Goal: Task Accomplishment & Management: Complete application form

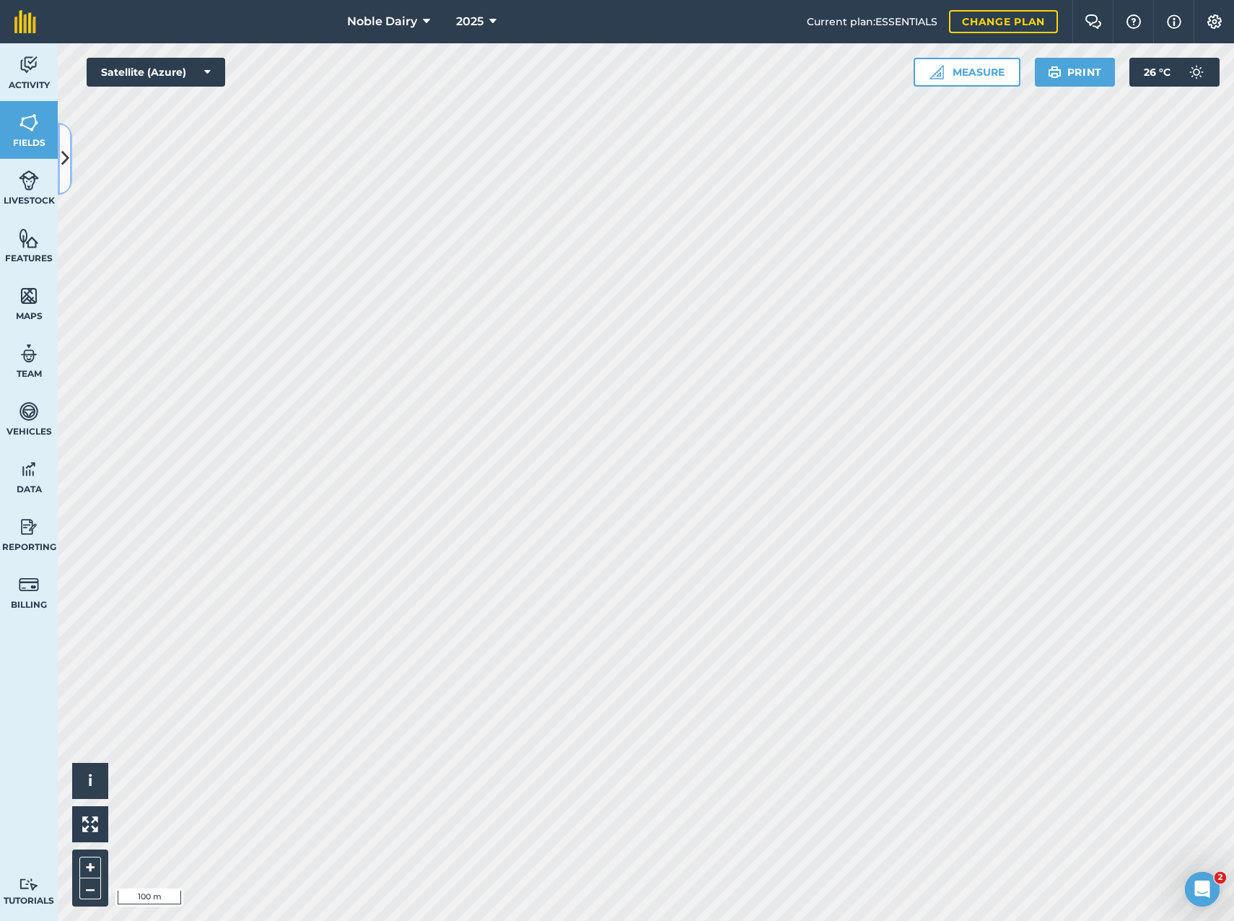
click at [67, 170] on icon at bounding box center [65, 158] width 8 height 25
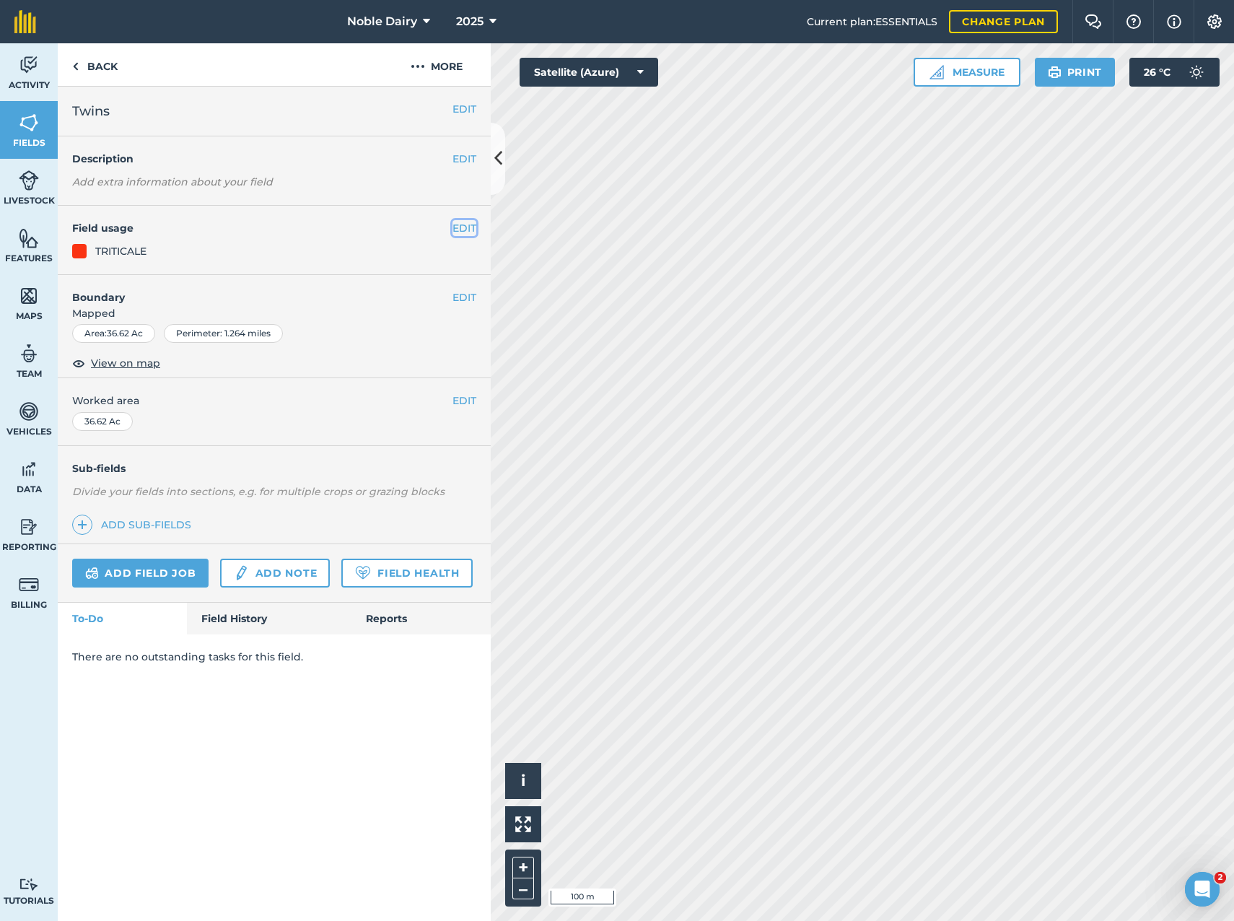
click at [458, 228] on button "EDIT" at bounding box center [464, 228] width 24 height 16
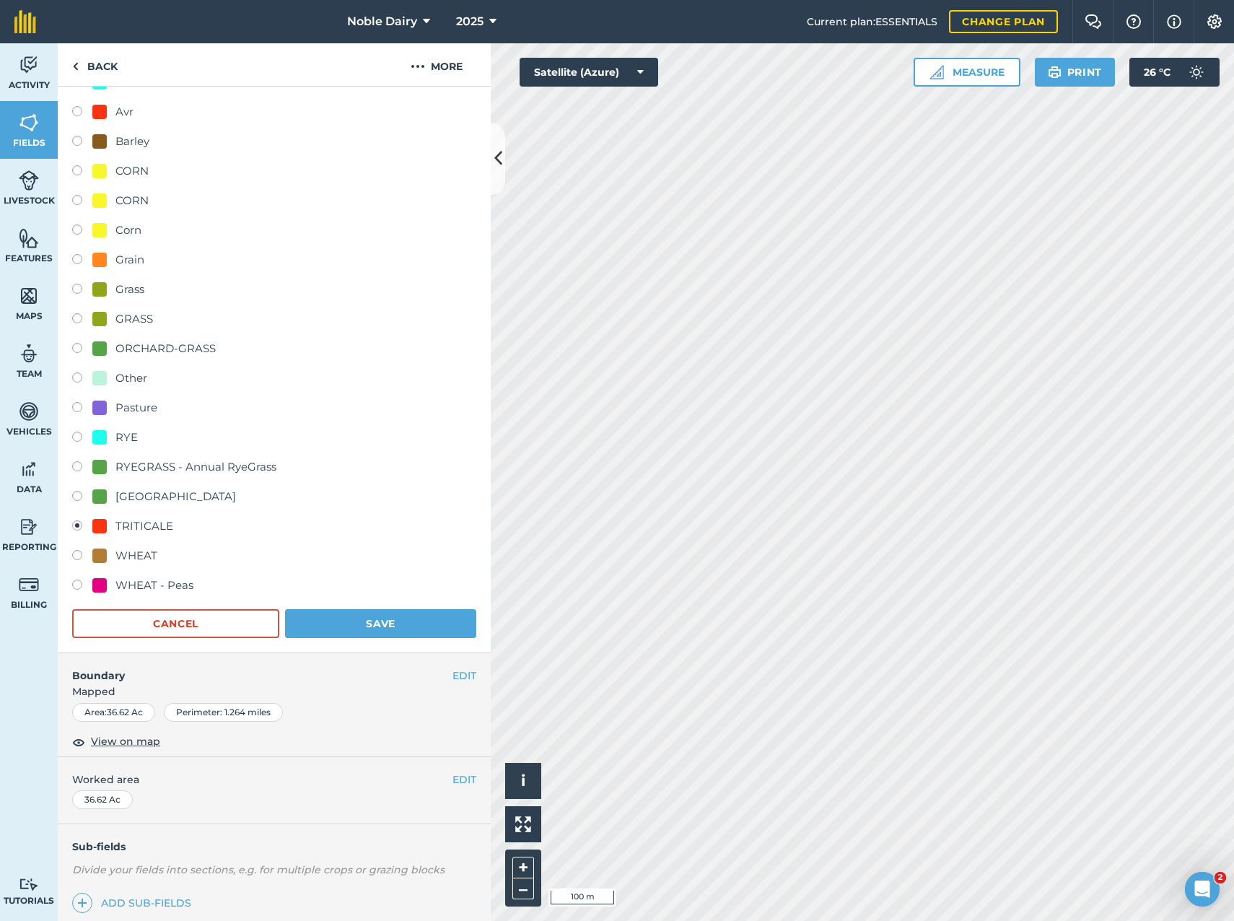
scroll to position [216, 0]
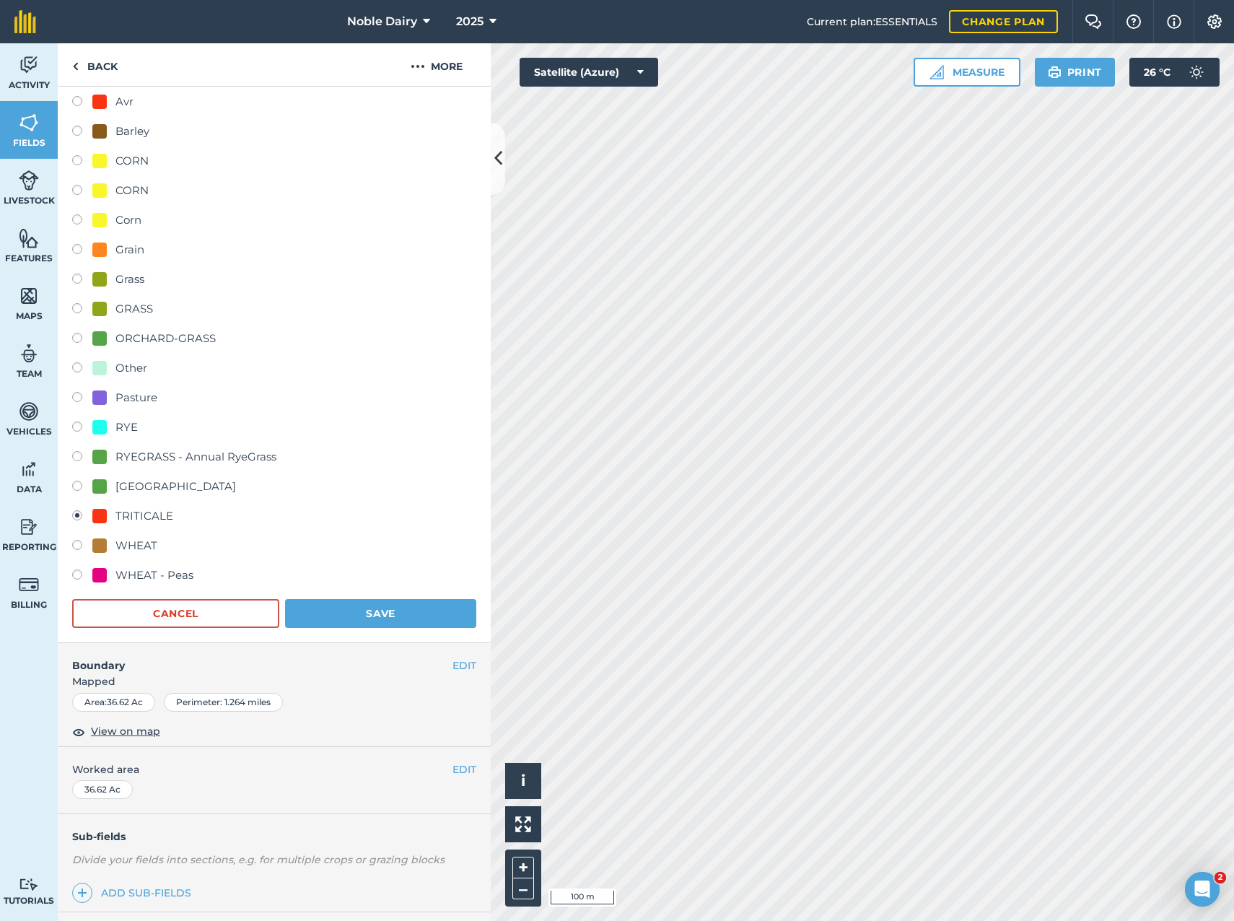
click at [195, 458] on div "RYEGRASS - Annual RyeGrass" at bounding box center [195, 456] width 161 height 17
radio input "true"
radio input "false"
click at [395, 605] on button "Save" at bounding box center [380, 613] width 191 height 29
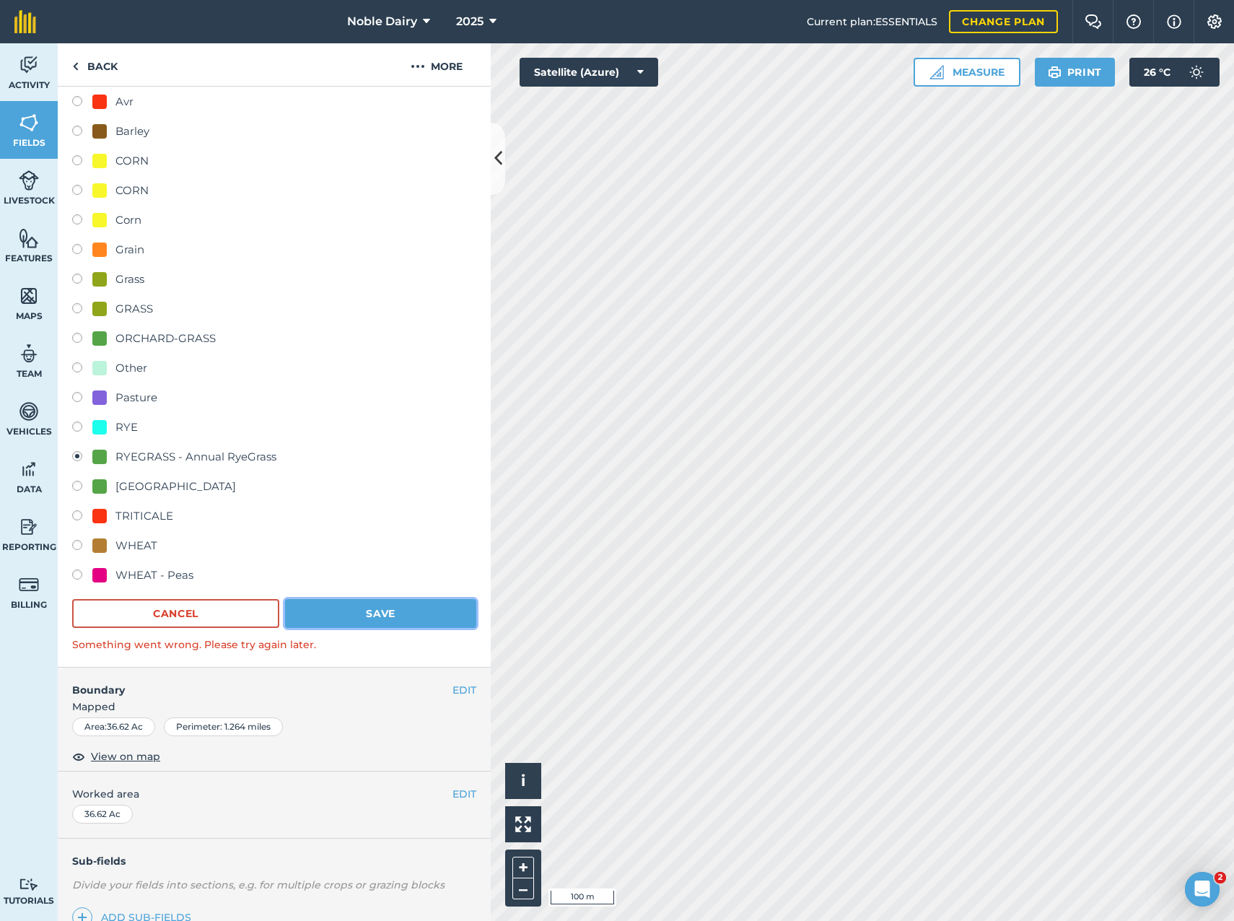
click at [382, 616] on button "Save" at bounding box center [380, 613] width 191 height 29
click at [134, 491] on div "Sudan" at bounding box center [175, 486] width 121 height 17
radio input "true"
click at [139, 457] on div "RYEGRASS - Annual RyeGrass" at bounding box center [195, 456] width 161 height 17
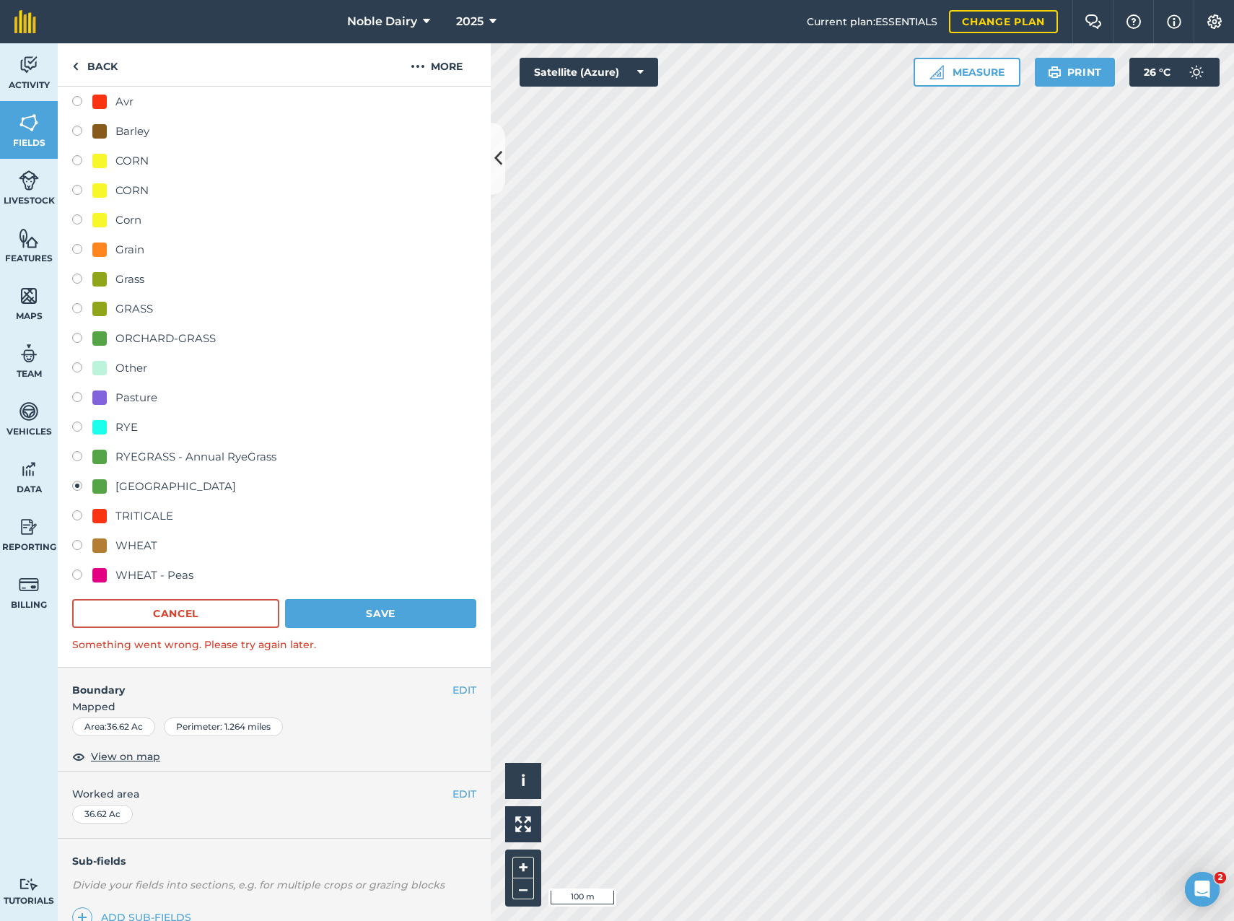
radio input "true"
radio input "false"
click at [364, 615] on button "Save" at bounding box center [380, 613] width 191 height 29
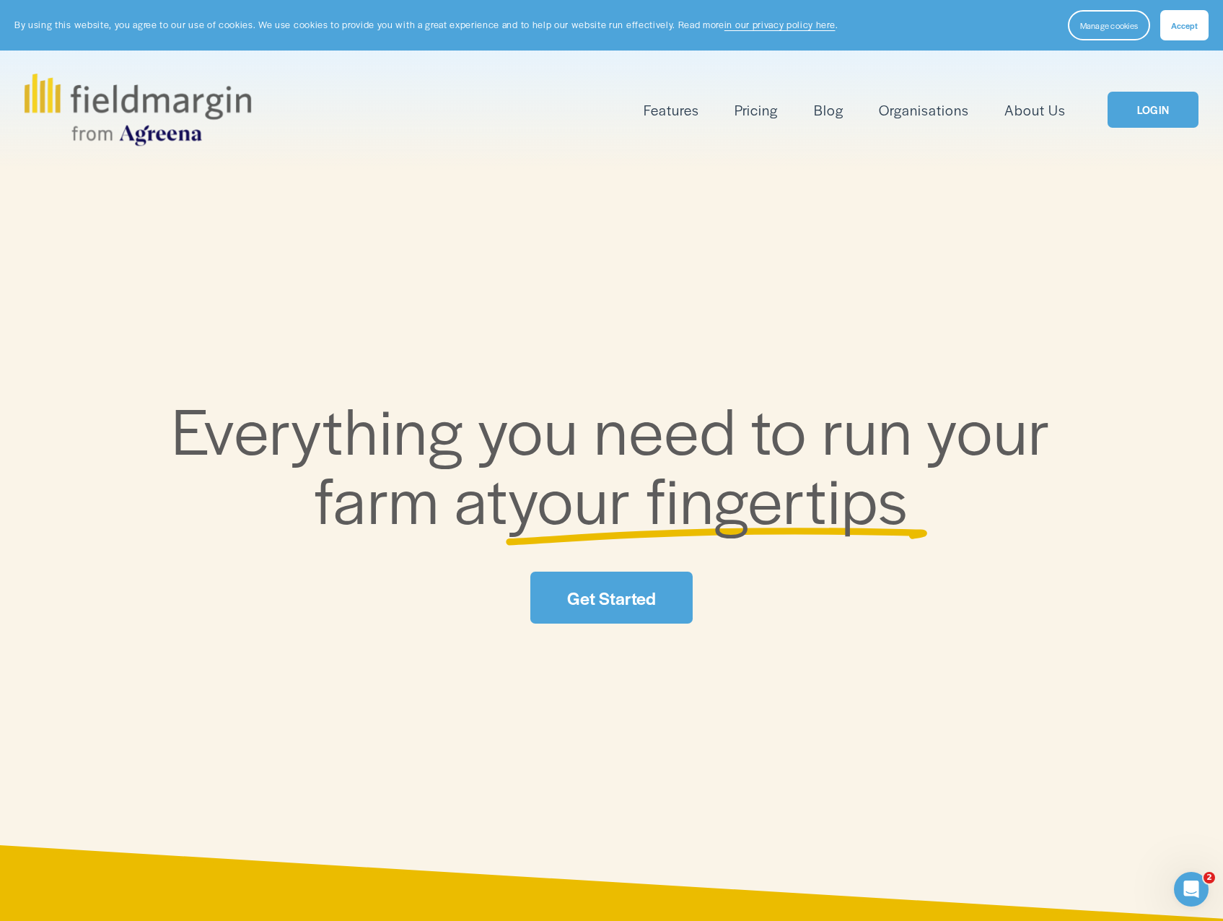
click at [1168, 113] on link "LOGIN" at bounding box center [1153, 110] width 91 height 37
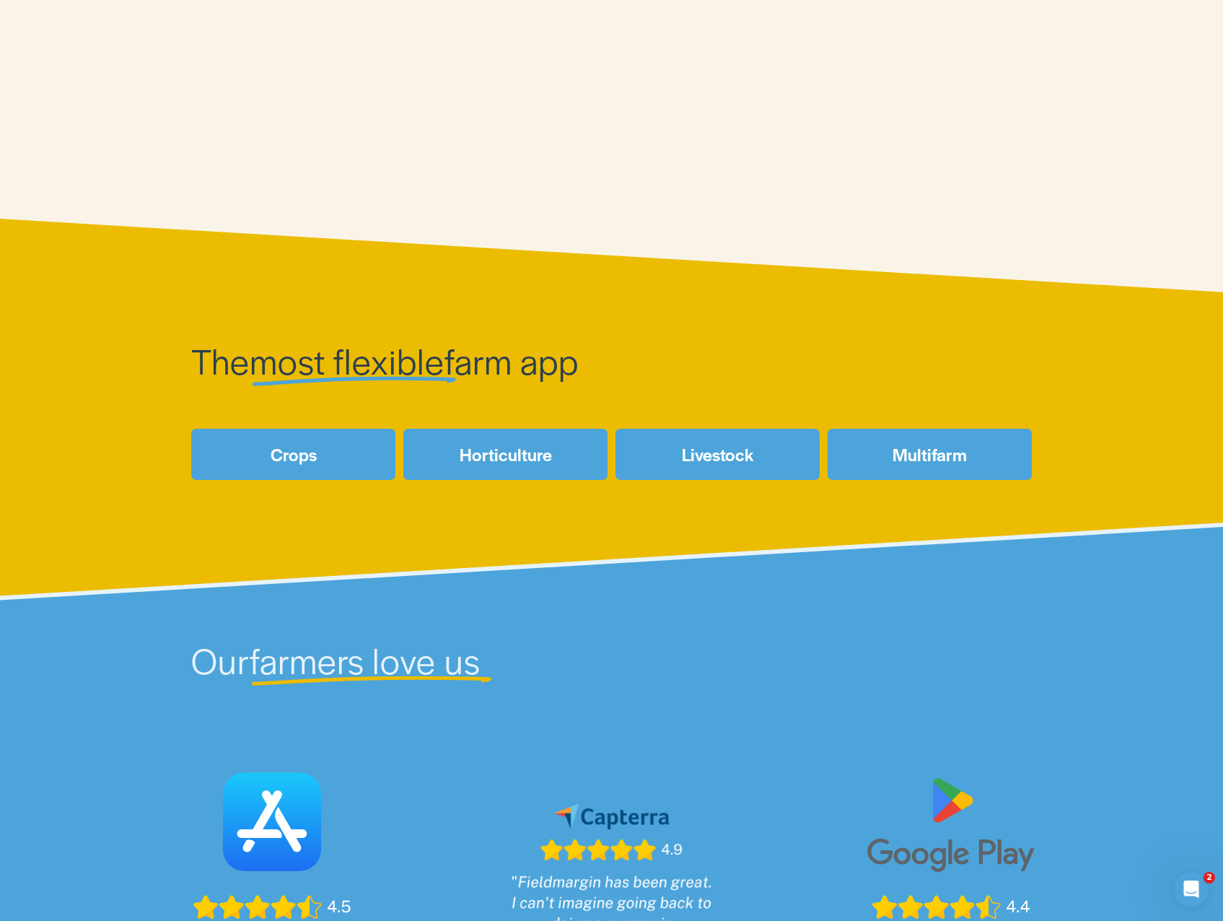
scroll to position [577, 0]
